Goal: Task Accomplishment & Management: Use online tool/utility

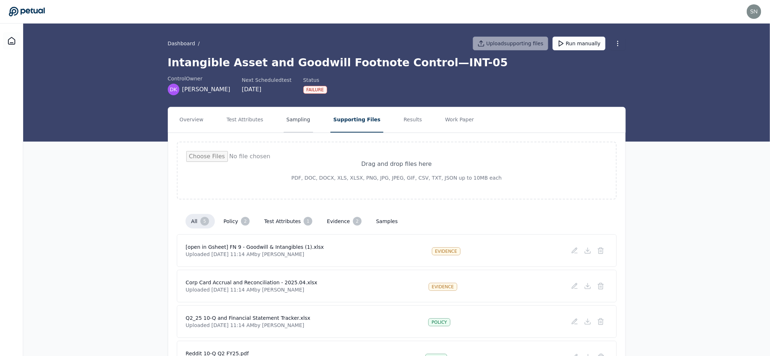
click at [290, 123] on button "Sampling" at bounding box center [299, 119] width 30 height 25
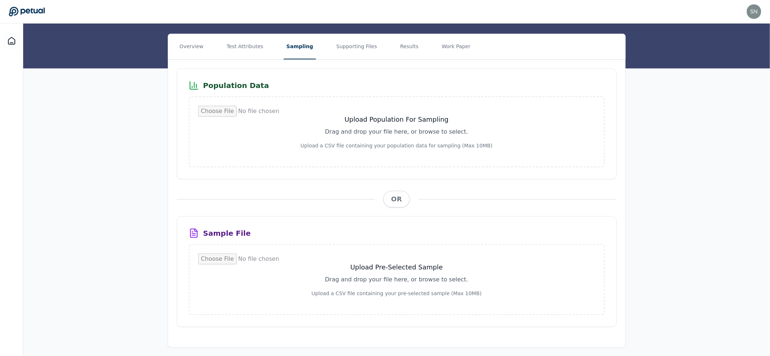
scroll to position [75, 0]
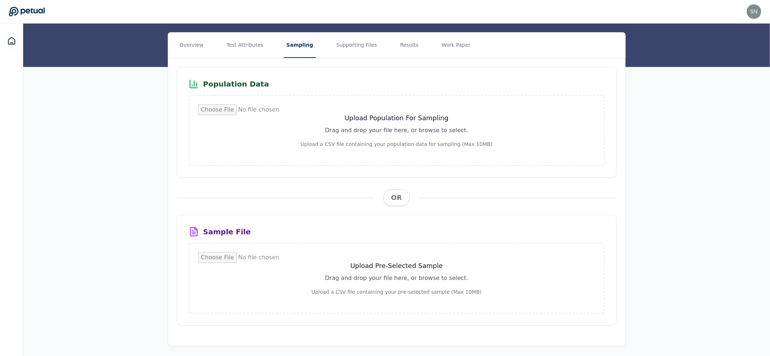
click at [249, 84] on h3 "Population Data" at bounding box center [236, 84] width 66 height 10
click at [350, 49] on button "Supporting Files" at bounding box center [356, 45] width 46 height 25
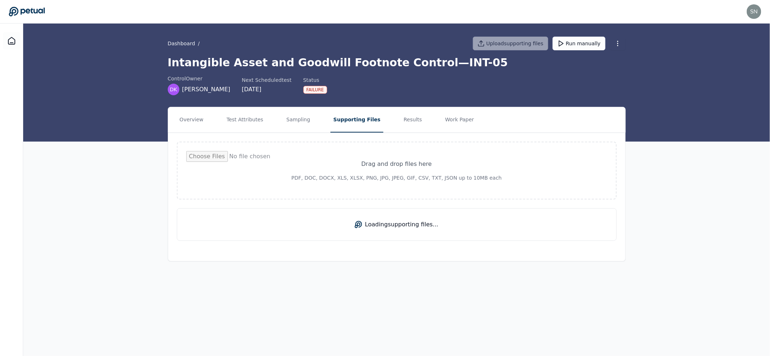
scroll to position [0, 0]
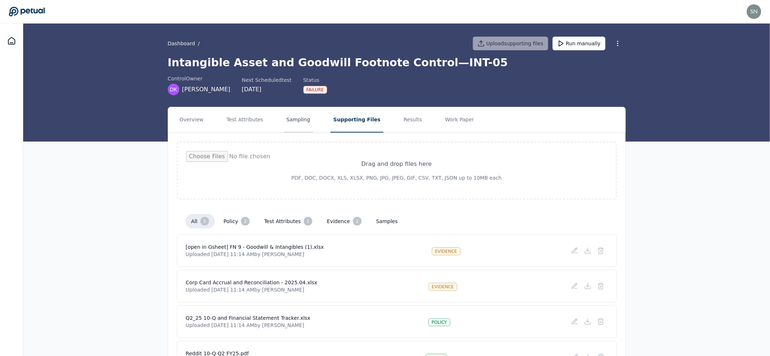
click at [305, 122] on button "Sampling" at bounding box center [299, 119] width 30 height 25
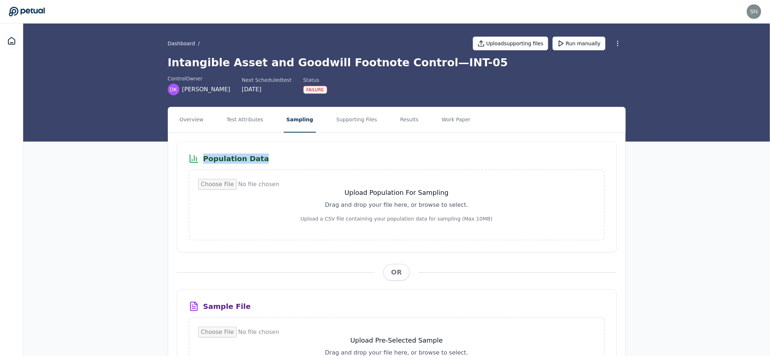
drag, startPoint x: 185, startPoint y: 160, endPoint x: 271, endPoint y: 161, distance: 86.2
click at [271, 161] on div "Population Data Upload Population For Sampling Drag and drop your file here, or…" at bounding box center [397, 197] width 440 height 111
click at [271, 161] on div "Population Data" at bounding box center [397, 159] width 416 height 10
drag, startPoint x: 271, startPoint y: 161, endPoint x: 185, endPoint y: 157, distance: 86.0
click at [192, 158] on div "Population Data" at bounding box center [397, 159] width 416 height 10
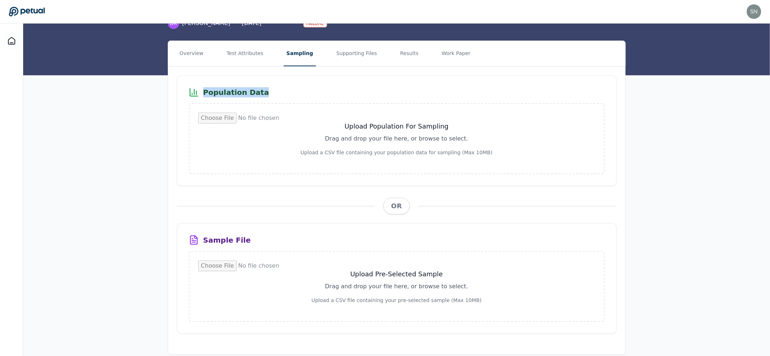
scroll to position [75, 0]
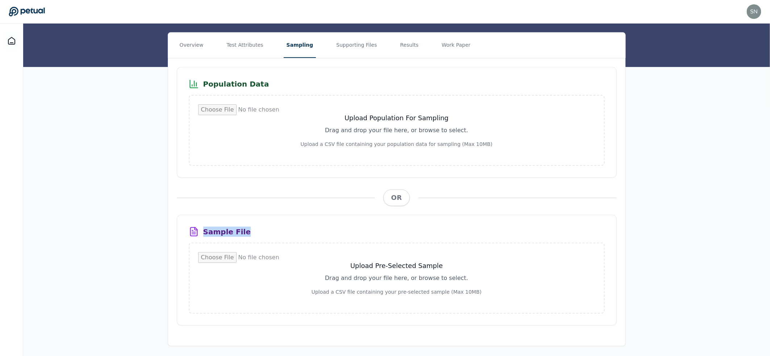
drag, startPoint x: 222, startPoint y: 228, endPoint x: 161, endPoint y: 221, distance: 60.9
click at [166, 222] on div "Overview Test Attributes Sampling Supporting Files Results Work Paper Populatio…" at bounding box center [397, 189] width 464 height 314
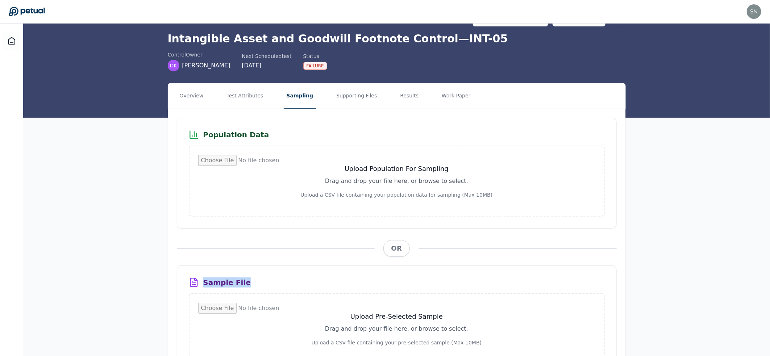
scroll to position [0, 0]
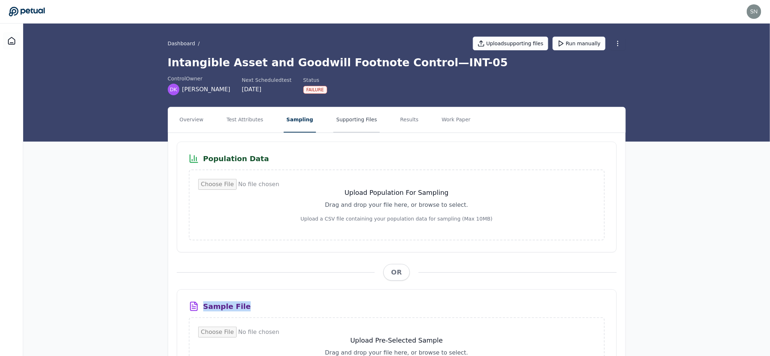
click at [356, 116] on button "Supporting Files" at bounding box center [356, 119] width 46 height 25
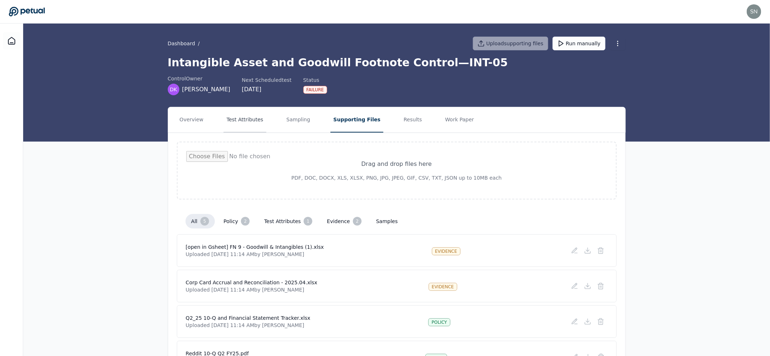
click at [239, 127] on button "Test Attributes" at bounding box center [245, 119] width 42 height 25
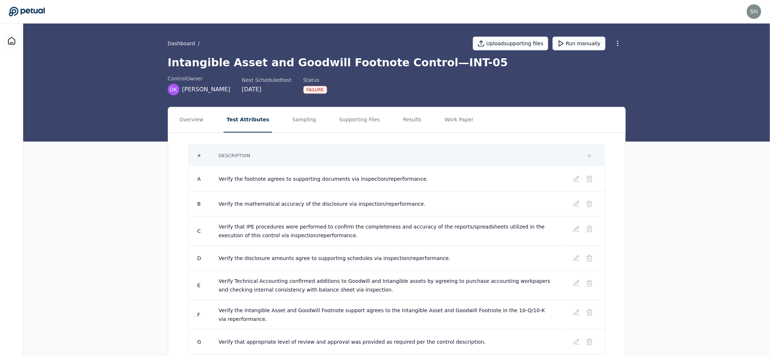
scroll to position [34, 0]
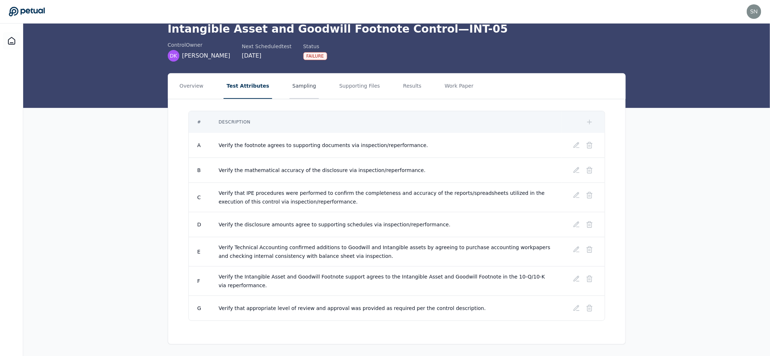
click at [297, 84] on button "Sampling" at bounding box center [304, 86] width 30 height 25
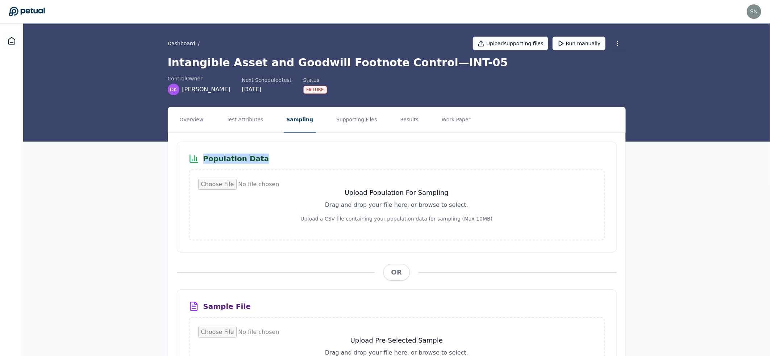
drag, startPoint x: 257, startPoint y: 158, endPoint x: 189, endPoint y: 160, distance: 68.1
click at [189, 160] on div "Population Data" at bounding box center [397, 159] width 416 height 10
drag, startPoint x: 189, startPoint y: 160, endPoint x: 267, endPoint y: 163, distance: 78.3
click at [267, 163] on div "Population Data" at bounding box center [397, 159] width 416 height 10
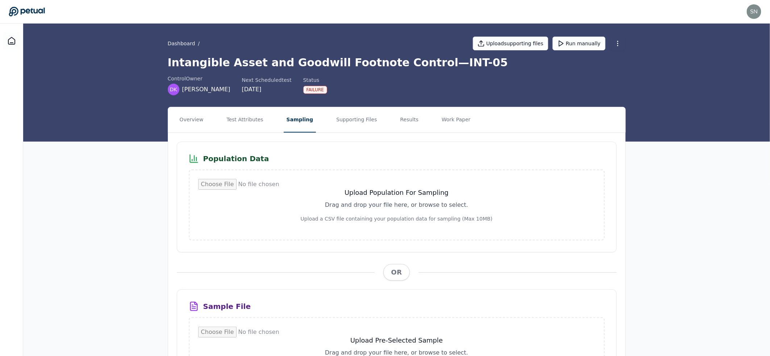
click at [303, 91] on div "Failure" at bounding box center [315, 90] width 24 height 8
click at [341, 162] on div "Population Data" at bounding box center [397, 159] width 416 height 10
click at [342, 63] on h1 "Intangible Asset and Goodwill Footnote Control — INT-05" at bounding box center [397, 62] width 458 height 13
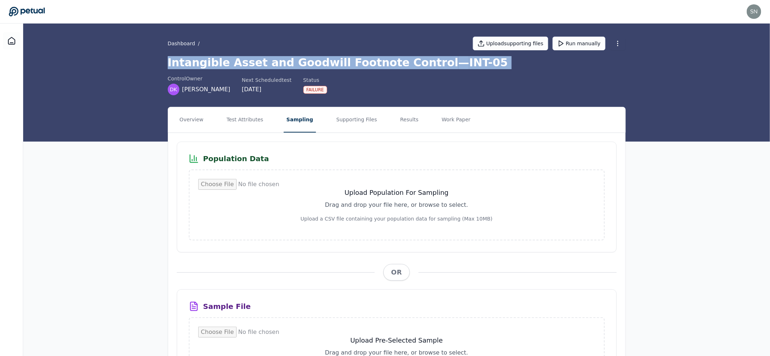
click at [342, 63] on h1 "Intangible Asset and Goodwill Footnote Control — INT-05" at bounding box center [397, 62] width 458 height 13
click at [368, 61] on h1 "Intangible Asset and Goodwill Footnote Control — INT-05" at bounding box center [397, 62] width 458 height 13
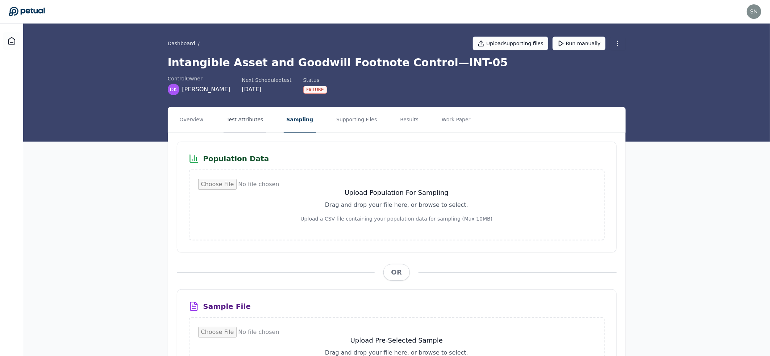
click at [245, 117] on button "Test Attributes" at bounding box center [245, 119] width 42 height 25
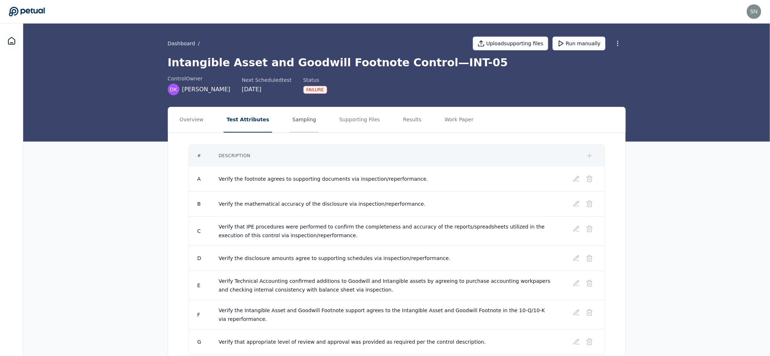
click at [298, 119] on button "Sampling" at bounding box center [304, 119] width 30 height 25
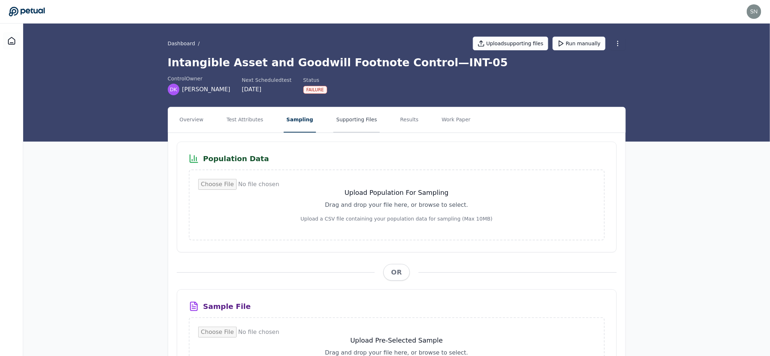
click at [342, 116] on button "Supporting Files" at bounding box center [356, 119] width 46 height 25
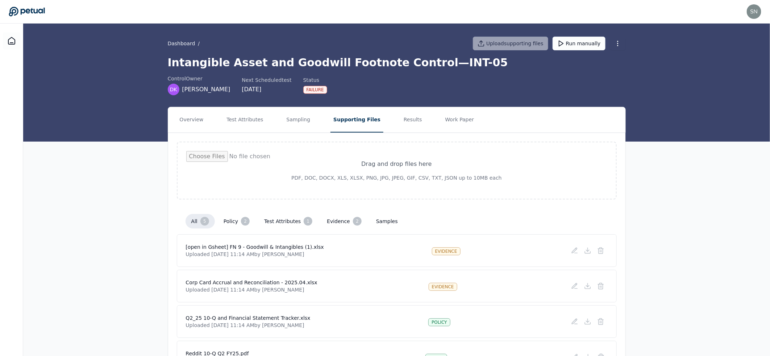
click at [379, 218] on button "samples" at bounding box center [386, 221] width 33 height 13
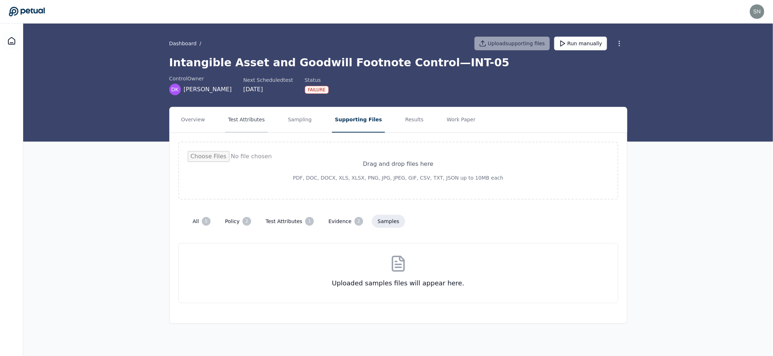
click at [246, 118] on button "Test Attributes" at bounding box center [246, 119] width 42 height 25
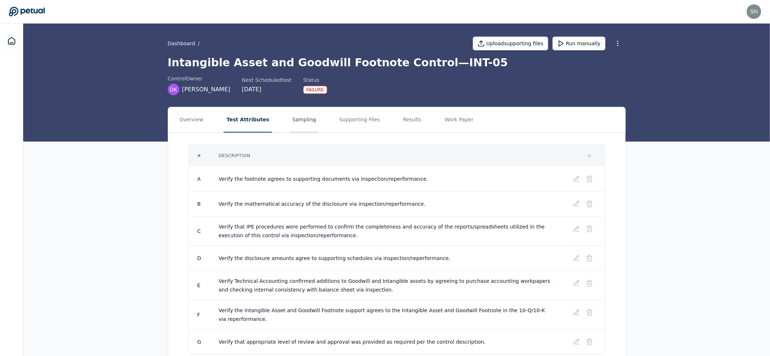
click at [304, 117] on button "Sampling" at bounding box center [304, 119] width 30 height 25
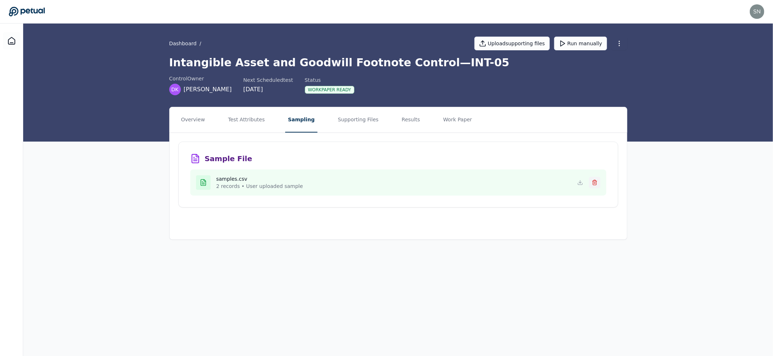
click at [593, 181] on icon at bounding box center [594, 183] width 3 height 4
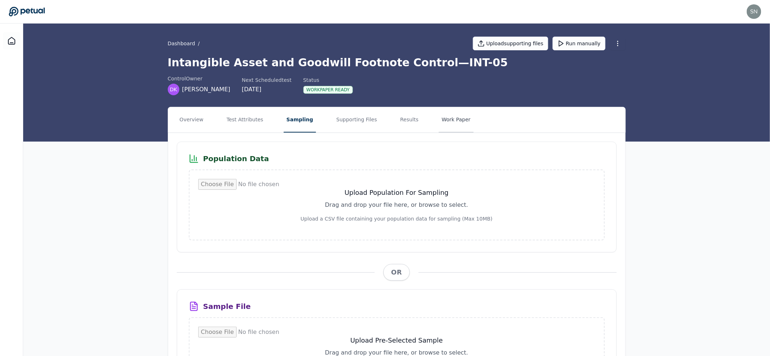
click at [439, 124] on button "Work Paper" at bounding box center [456, 119] width 35 height 25
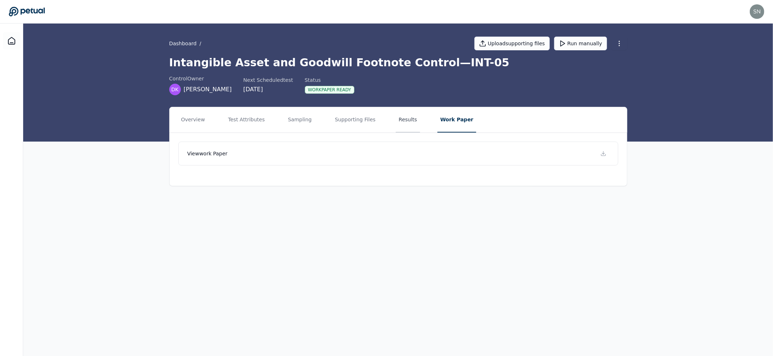
click at [404, 125] on button "Results" at bounding box center [408, 119] width 24 height 25
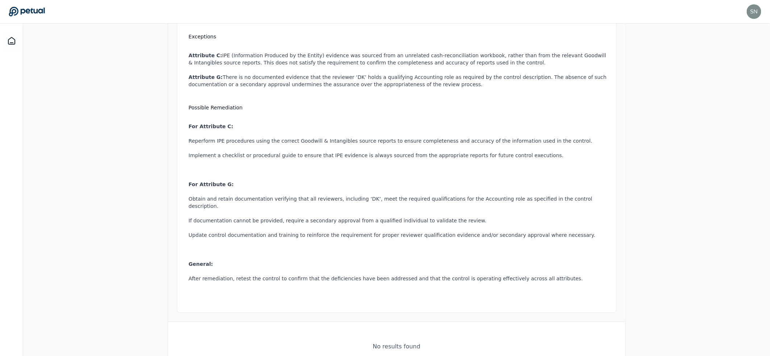
scroll to position [197, 0]
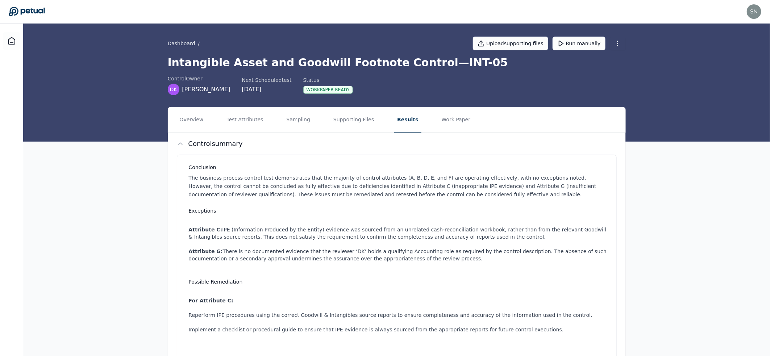
click at [293, 61] on h1 "Intangible Asset and Goodwill Footnote Control — INT-05" at bounding box center [397, 62] width 458 height 13
click at [340, 120] on button "Supporting Files" at bounding box center [353, 119] width 46 height 25
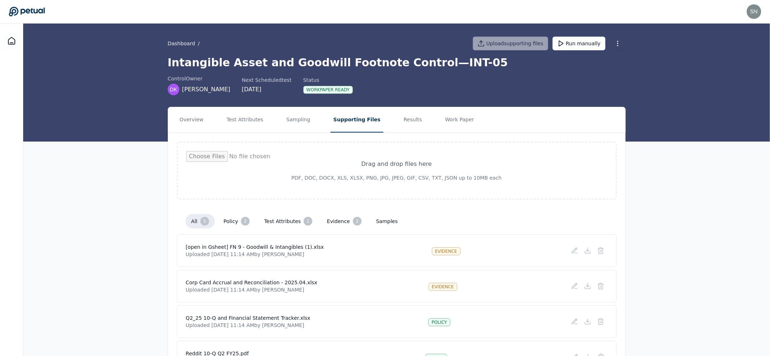
click at [388, 120] on nav "Overview Test Attributes Sampling Supporting Files Results Work Paper" at bounding box center [396, 119] width 457 height 25
click at [401, 118] on button "Results" at bounding box center [413, 119] width 24 height 25
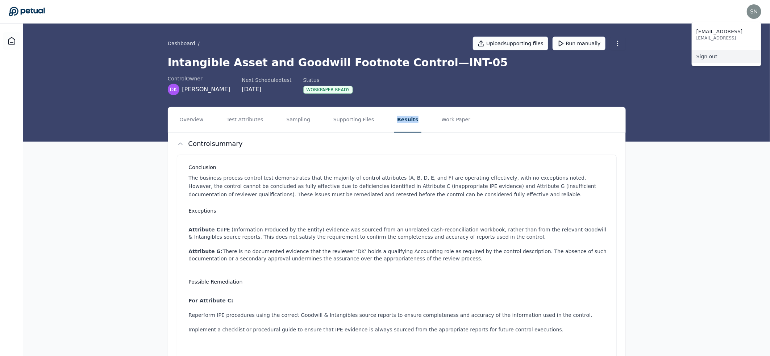
click at [738, 55] on link "Sign out" at bounding box center [726, 56] width 69 height 13
